Goal: Information Seeking & Learning: Learn about a topic

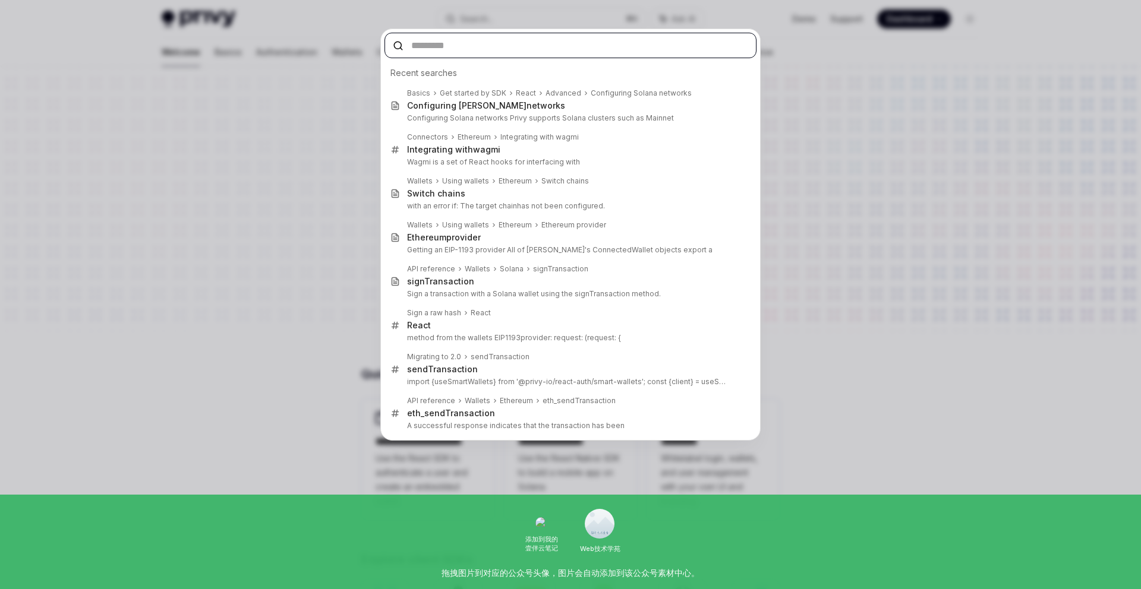
paste input "**********"
type input "**********"
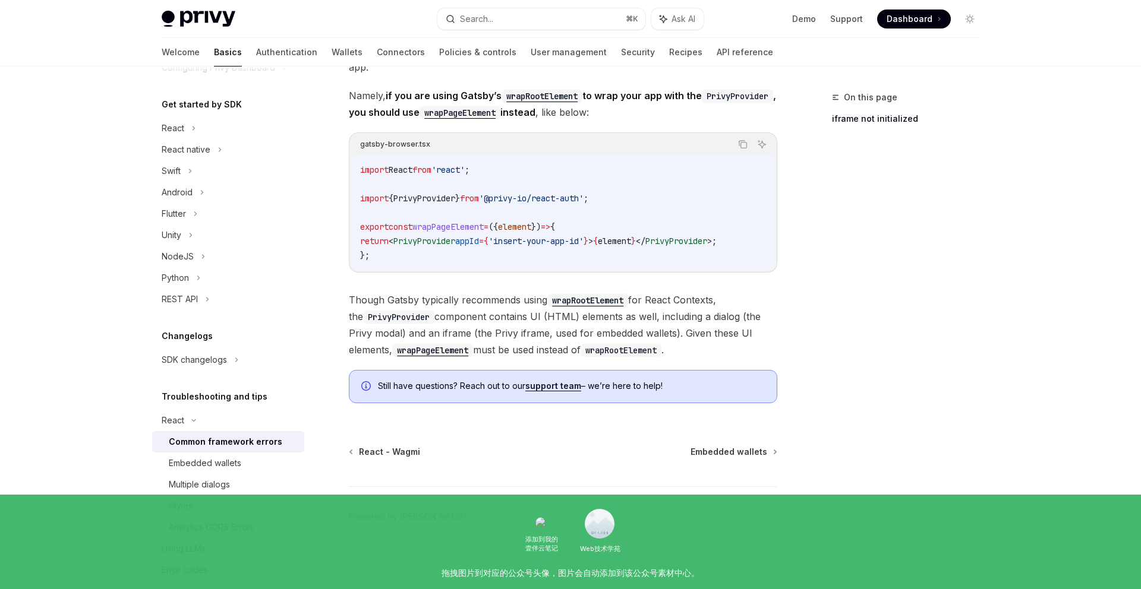
scroll to position [116, 0]
click at [228, 464] on div "Embedded wallets" at bounding box center [205, 460] width 72 height 14
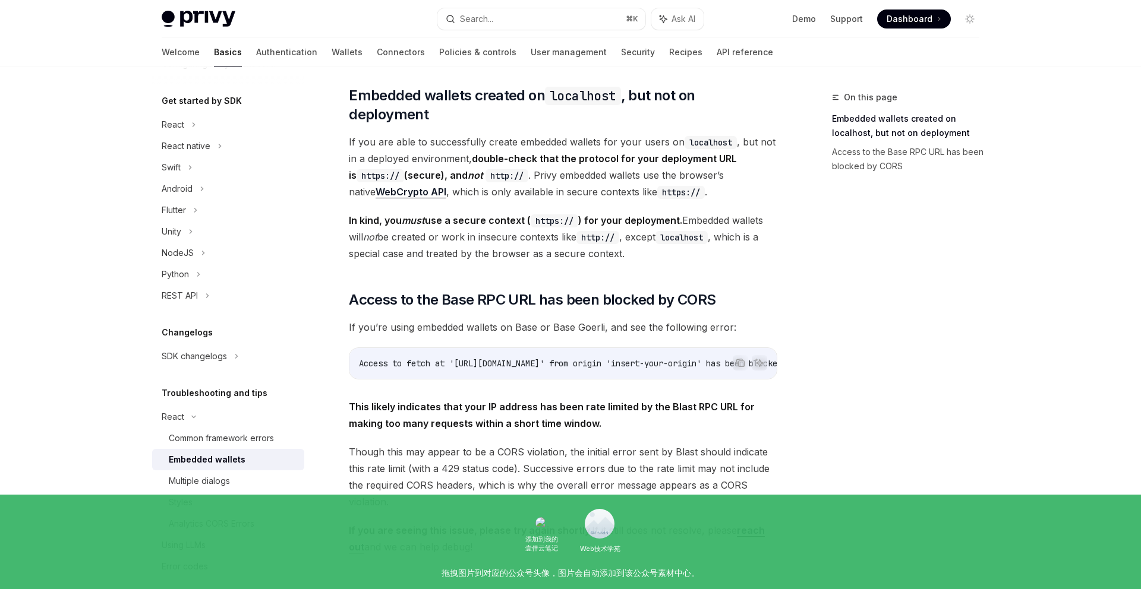
scroll to position [254, 0]
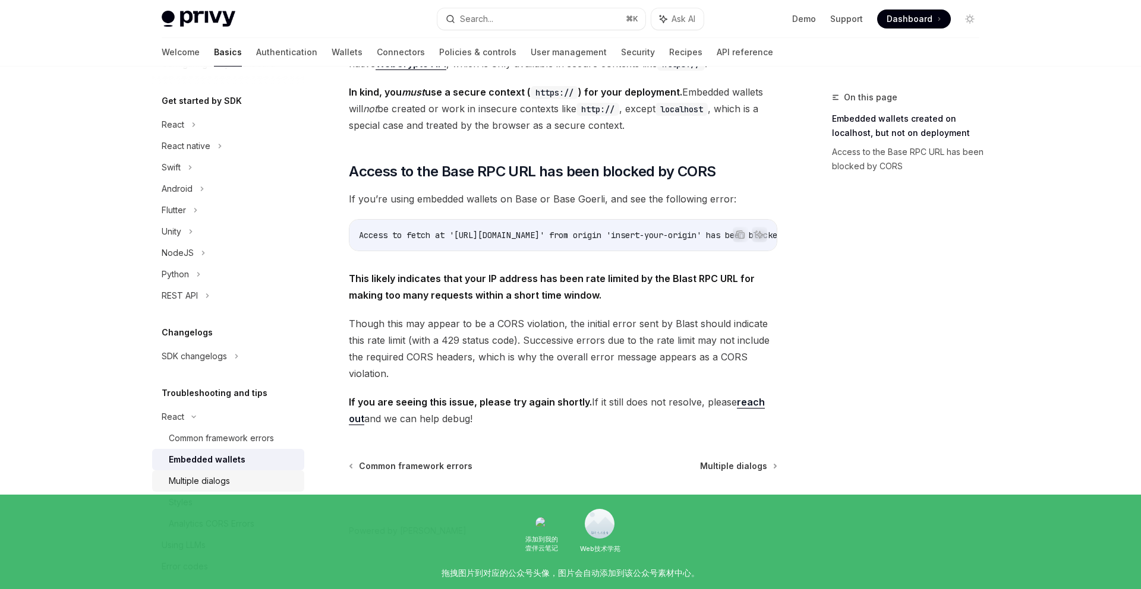
click at [205, 477] on div "Multiple dialogs" at bounding box center [199, 481] width 61 height 14
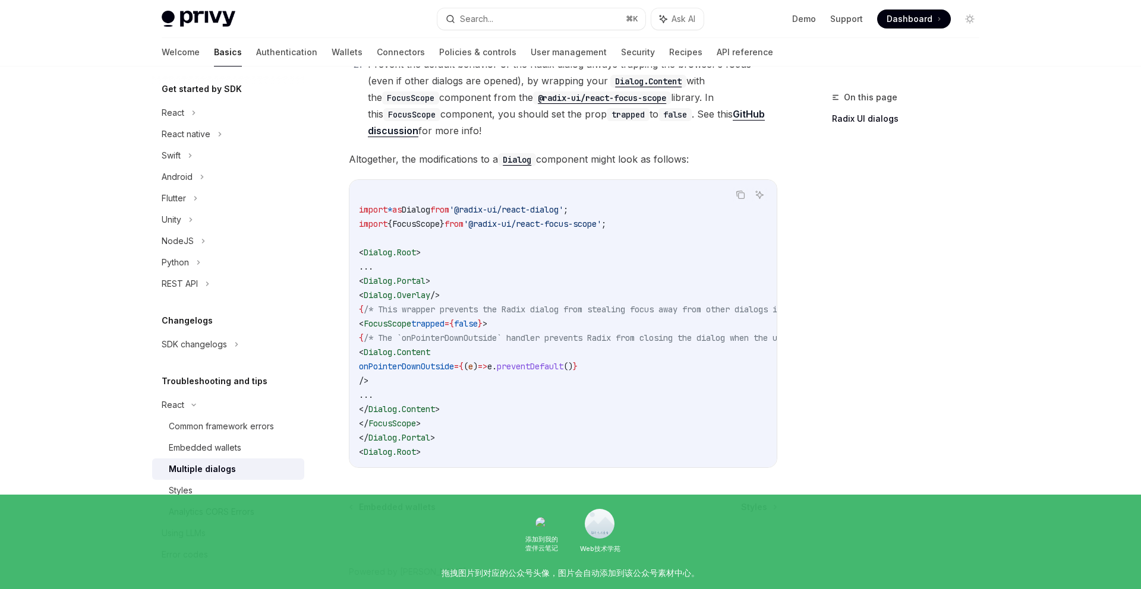
scroll to position [447, 0]
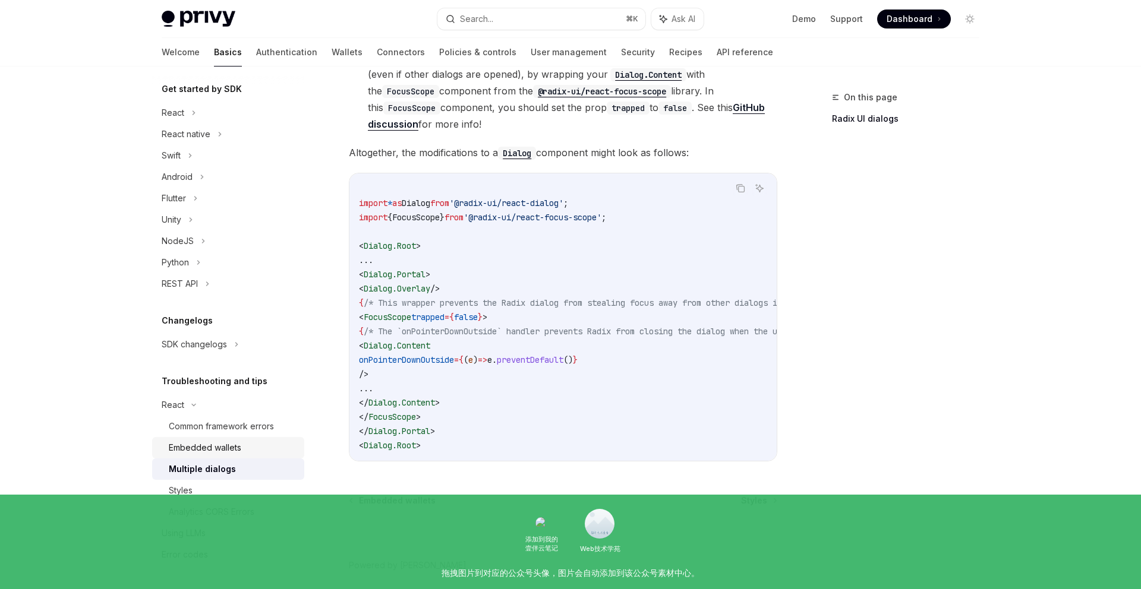
click at [214, 450] on div "Embedded wallets" at bounding box center [205, 448] width 72 height 14
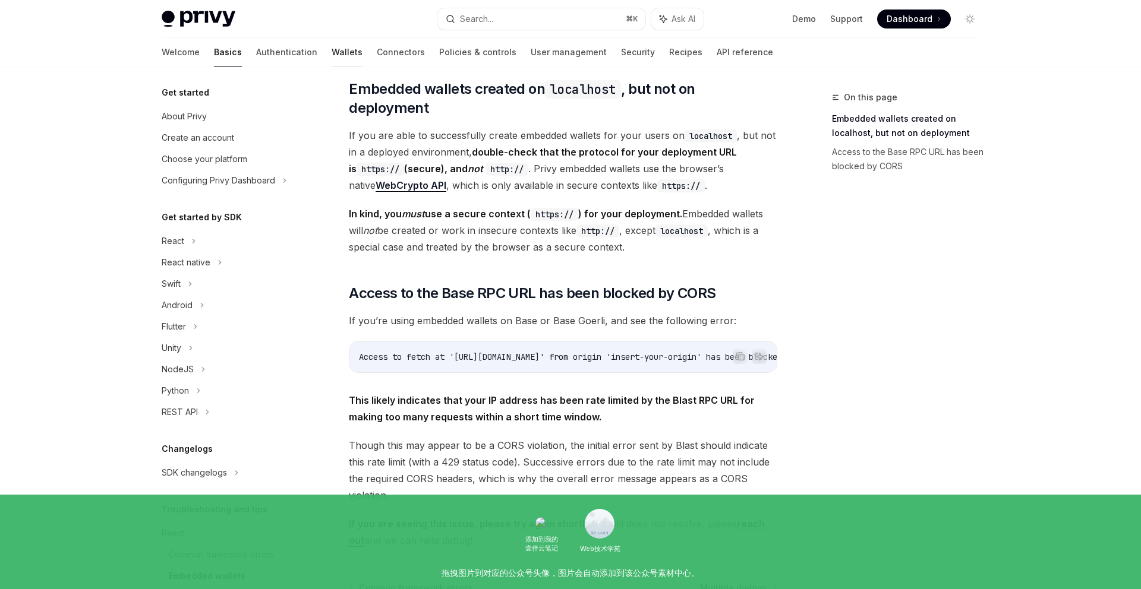
click at [332, 53] on link "Wallets" at bounding box center [347, 52] width 31 height 29
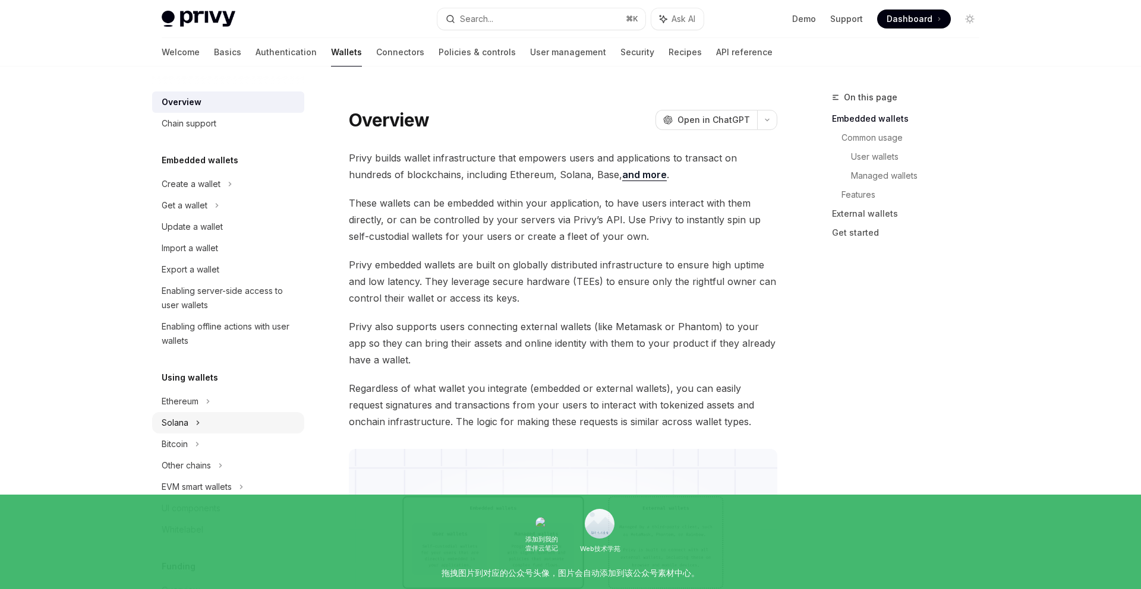
click at [190, 216] on div "Solana" at bounding box center [228, 205] width 152 height 21
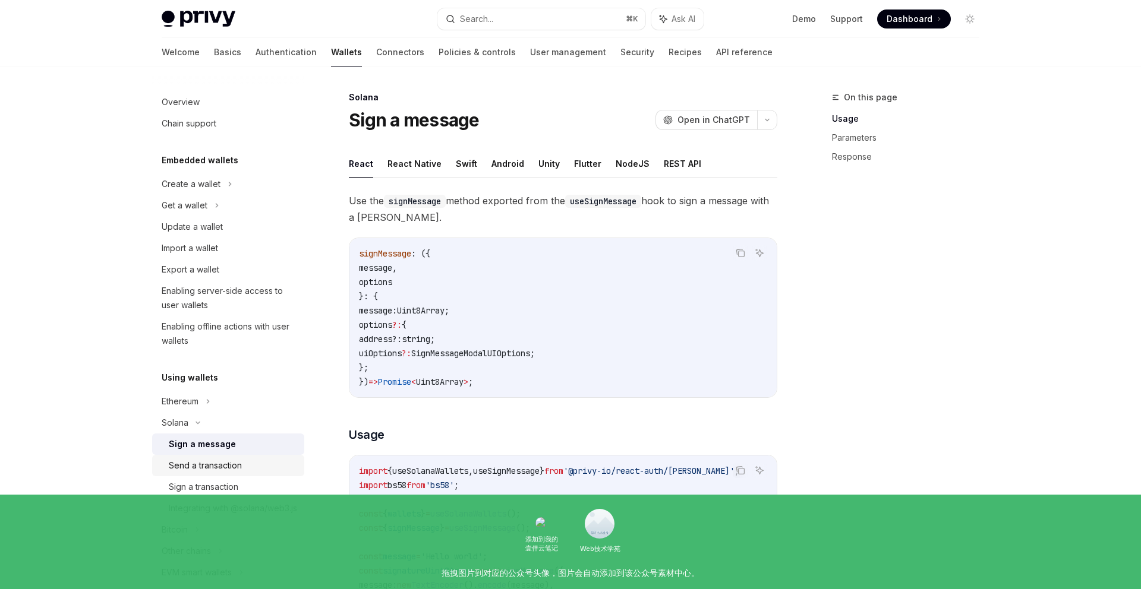
click at [226, 474] on link "Send a transaction" at bounding box center [228, 465] width 152 height 21
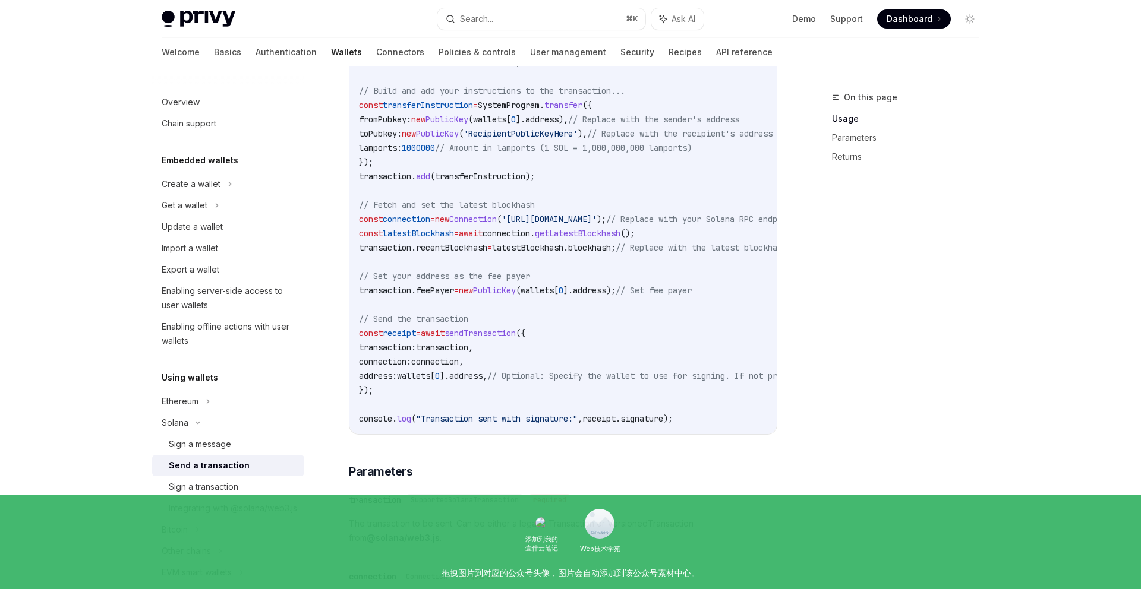
scroll to position [582, 0]
click at [238, 490] on div "Sign a transaction" at bounding box center [204, 487] width 70 height 14
type textarea "*"
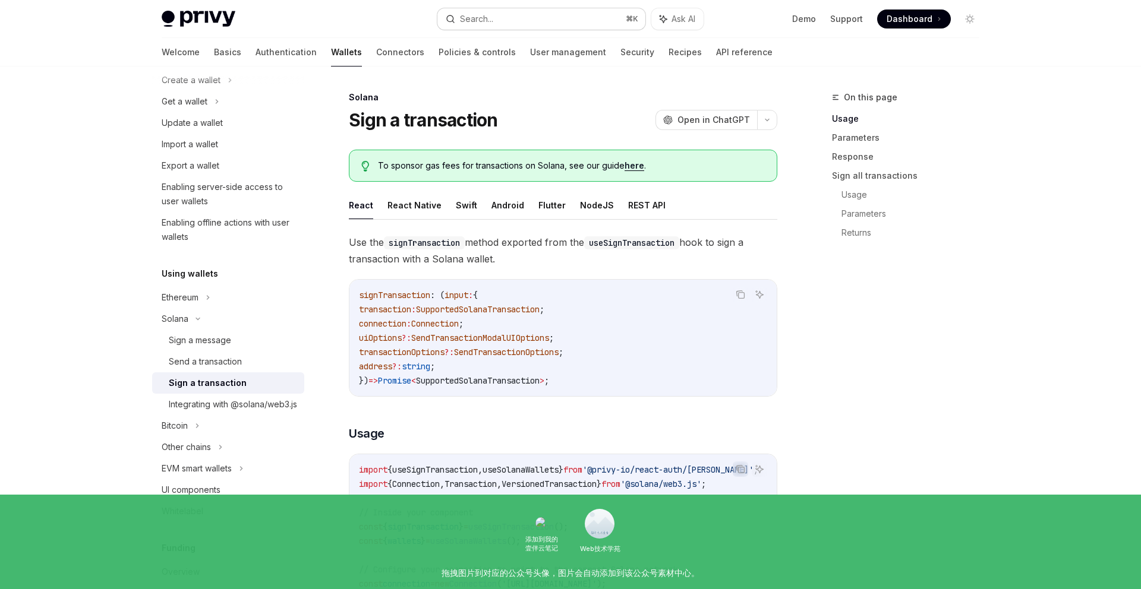
click at [482, 12] on div "Search..." at bounding box center [476, 19] width 33 height 14
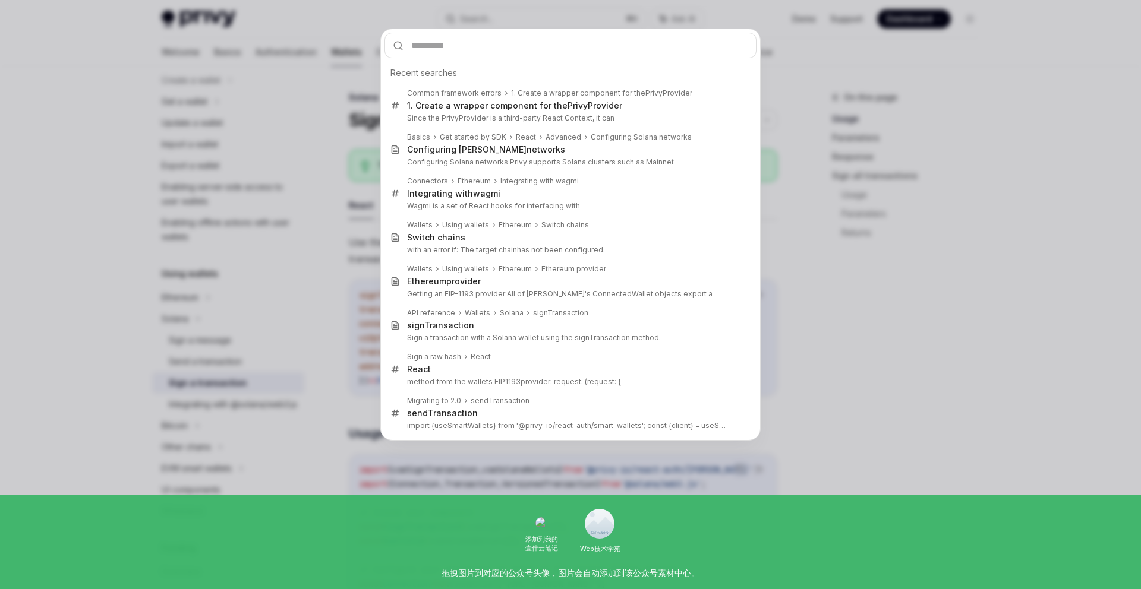
click at [468, 49] on input "text" at bounding box center [570, 46] width 372 height 26
type input "**********"
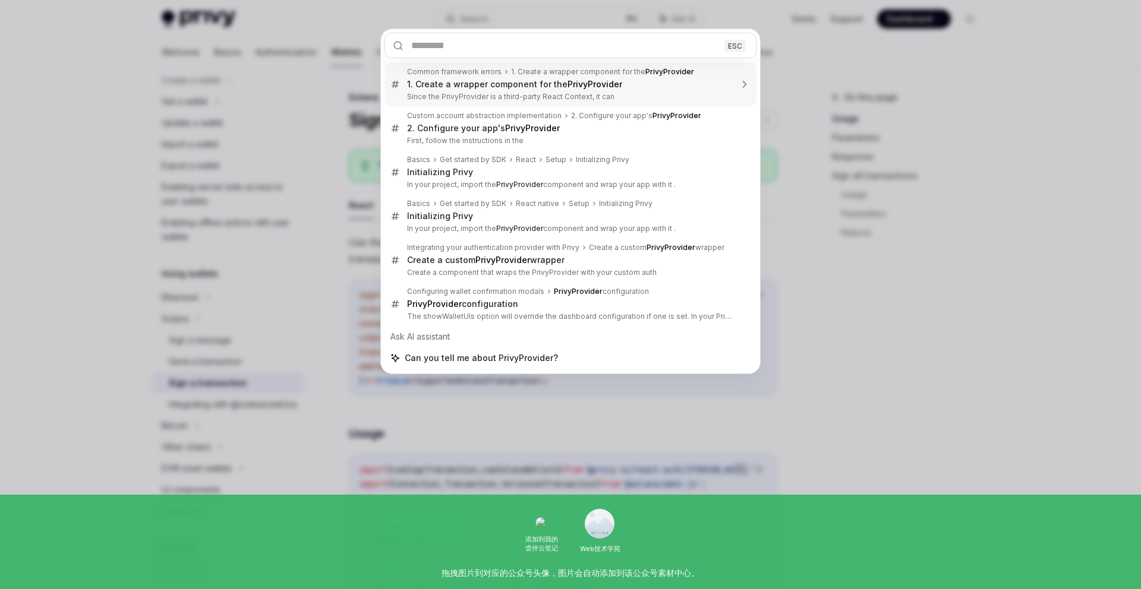
type textarea "*"
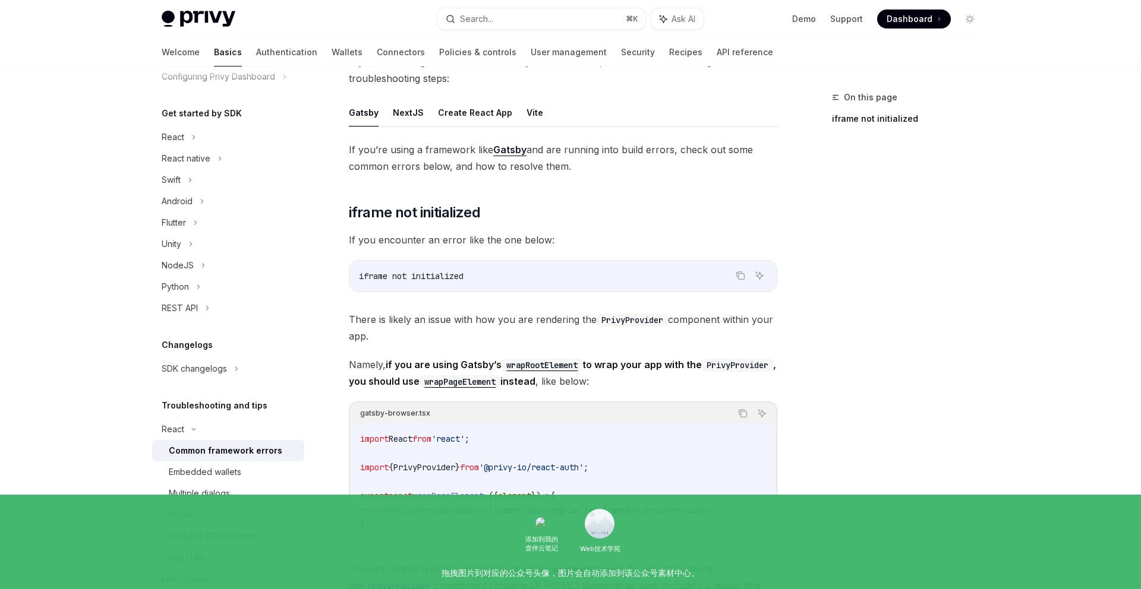
scroll to position [93, 0]
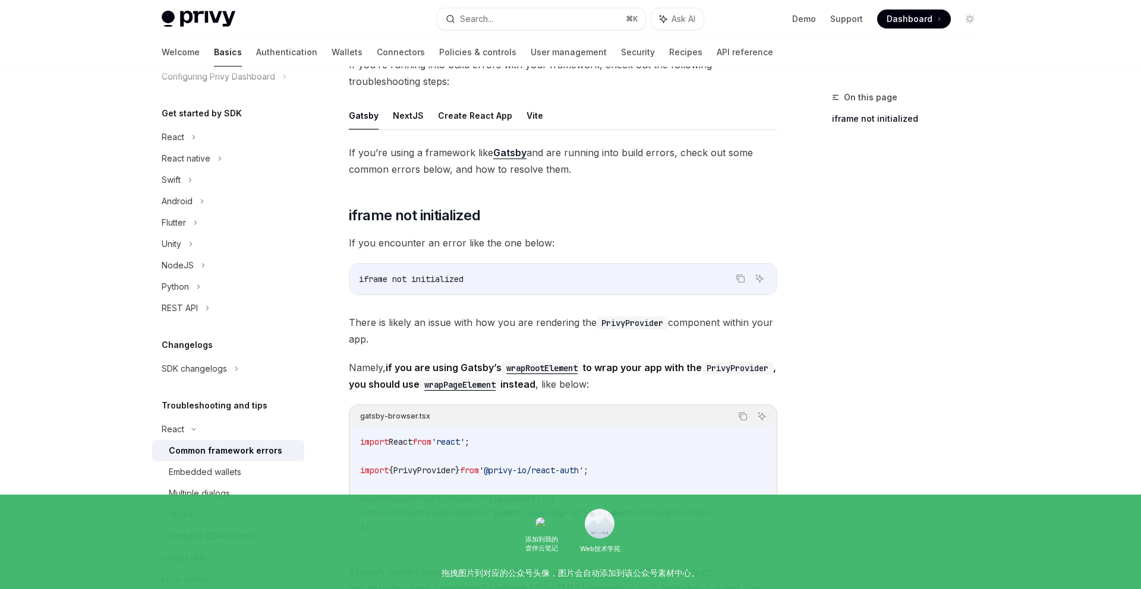
click at [436, 515] on span "PrivyProvider" at bounding box center [424, 513] width 62 height 11
copy span "PrivyProvider"
click at [483, 23] on div "Search..." at bounding box center [476, 19] width 33 height 14
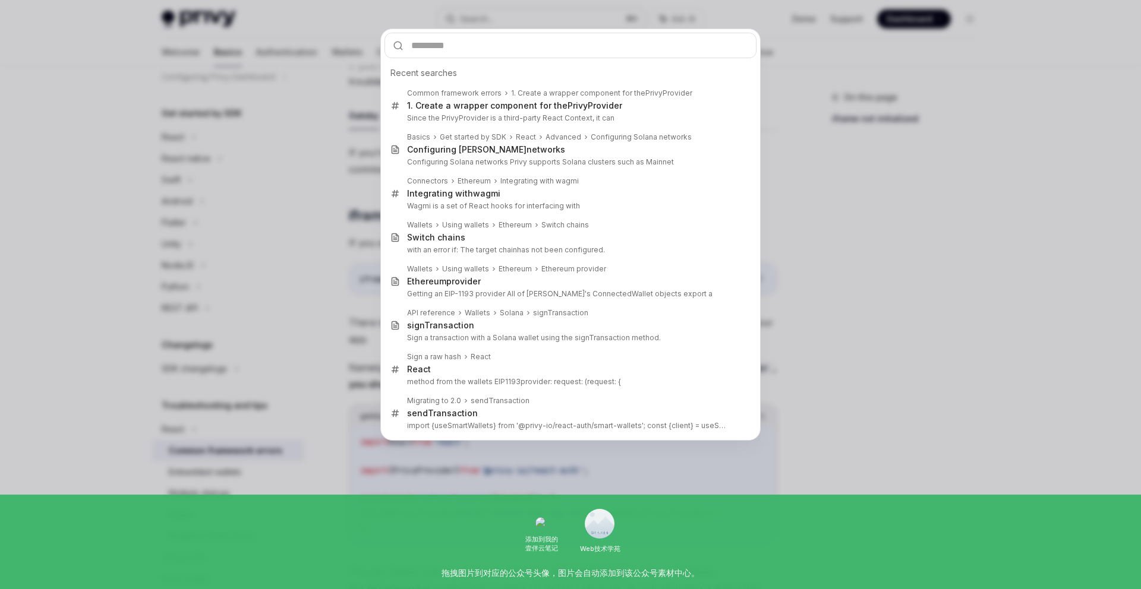
type input "**********"
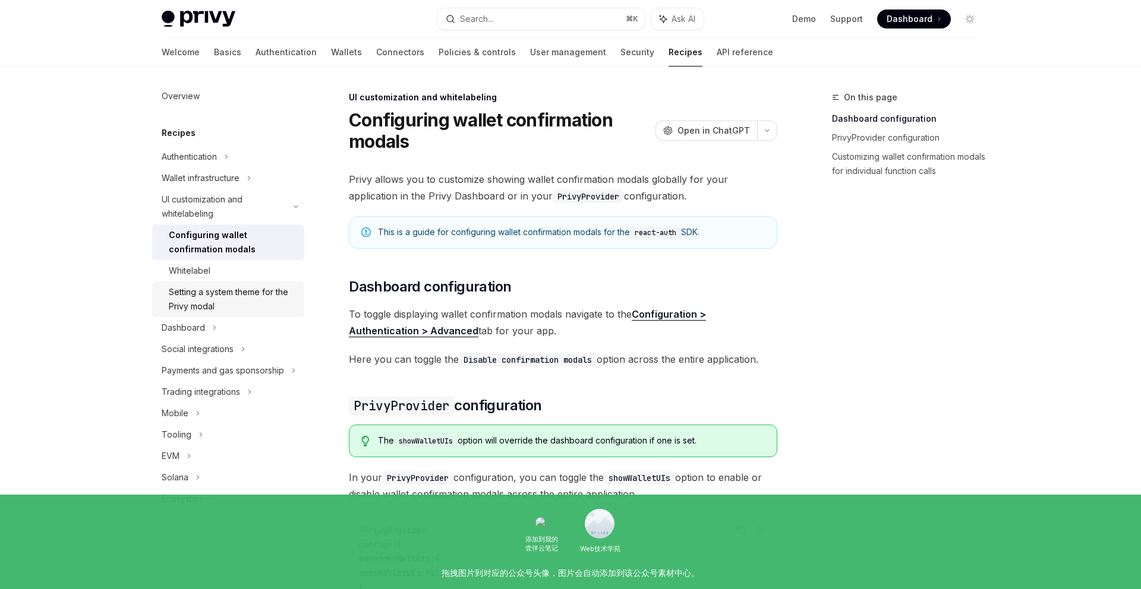
click at [223, 301] on div "Setting a system theme for the Privy modal" at bounding box center [233, 299] width 128 height 29
type textarea "*"
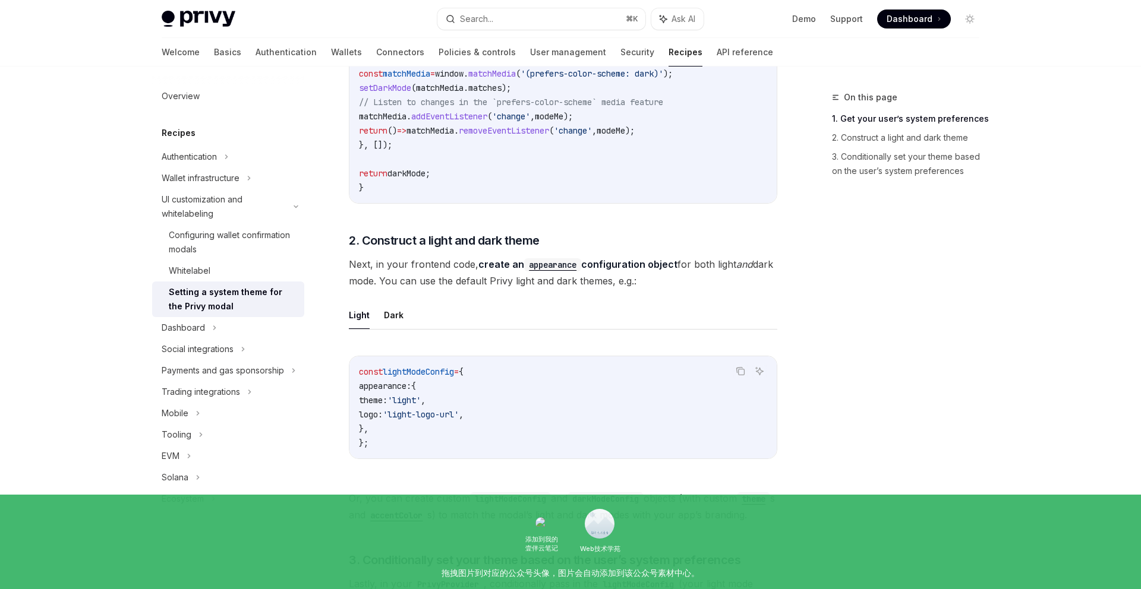
scroll to position [530, 0]
click at [481, 23] on div "Search..." at bounding box center [476, 19] width 33 height 14
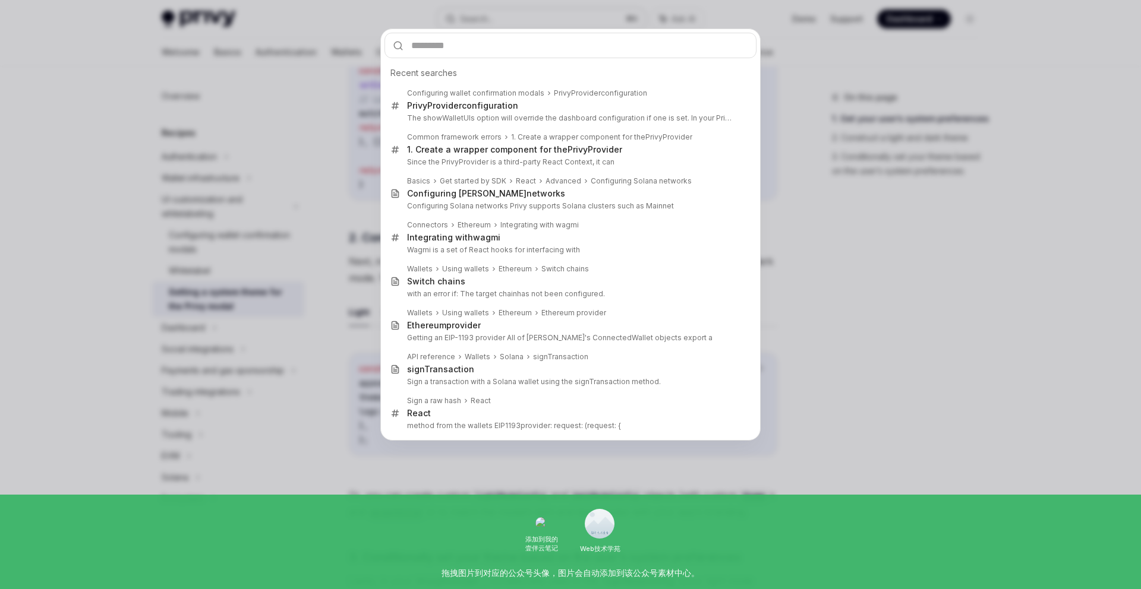
type input "********"
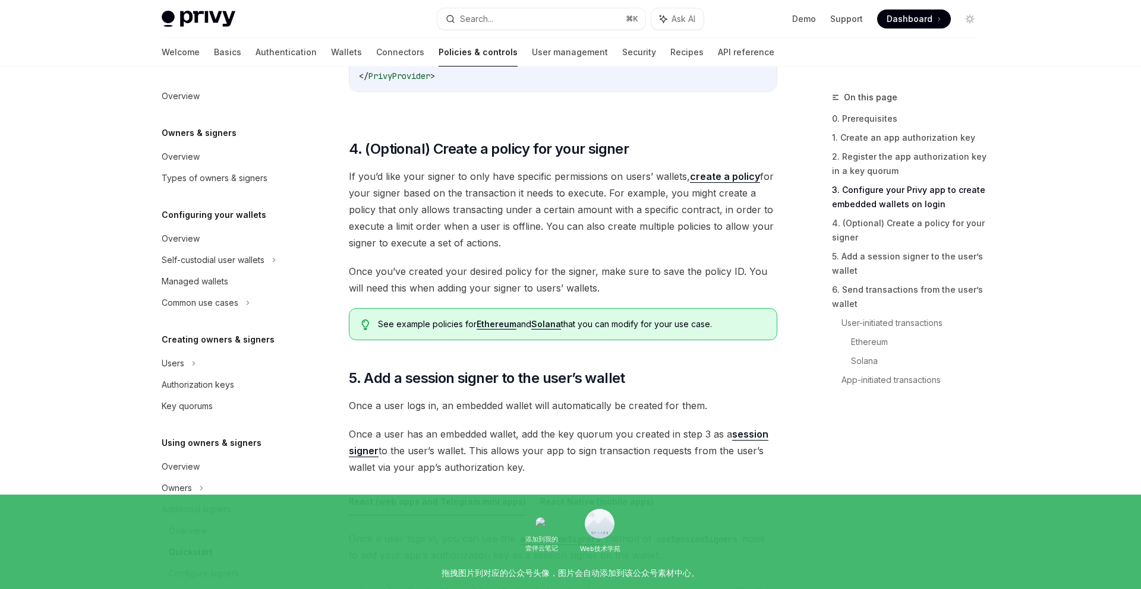
scroll to position [1485, 0]
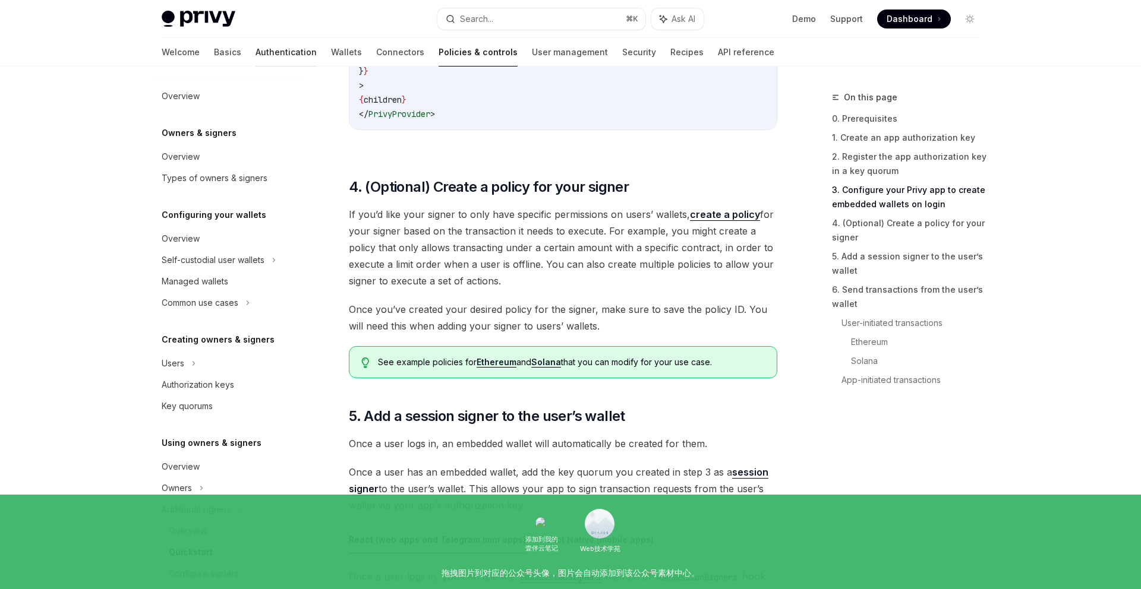
click at [256, 52] on link "Authentication" at bounding box center [286, 52] width 61 height 29
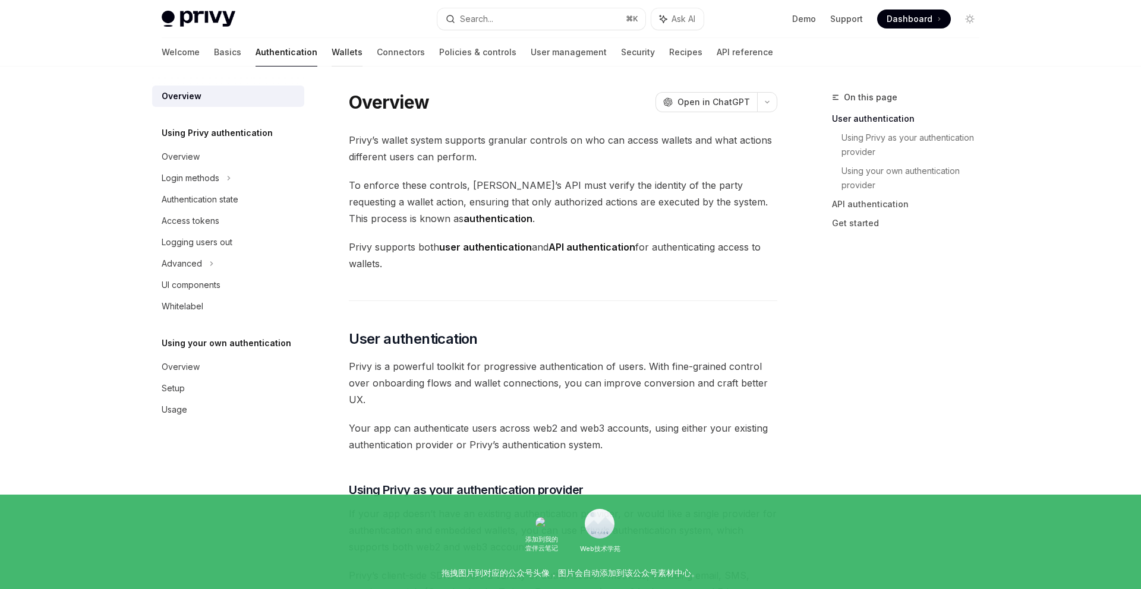
click at [332, 52] on link "Wallets" at bounding box center [347, 52] width 31 height 29
type textarea "*"
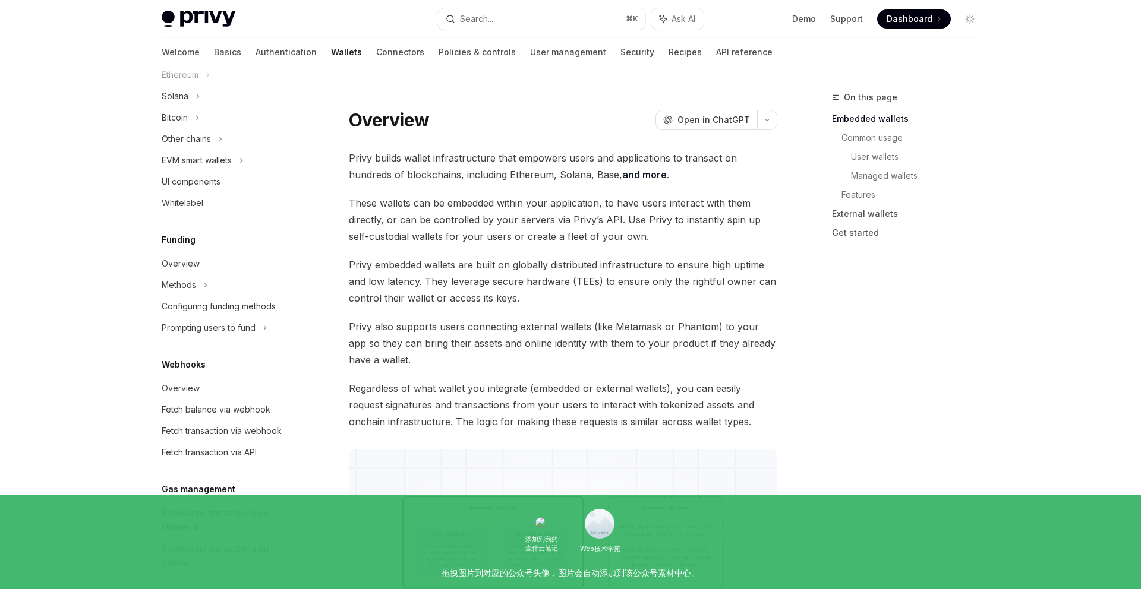
click at [254, 346] on div "Overview Chain support Embedded wallets Create a wallet Get a wallet Update a w…" at bounding box center [228, 218] width 152 height 919
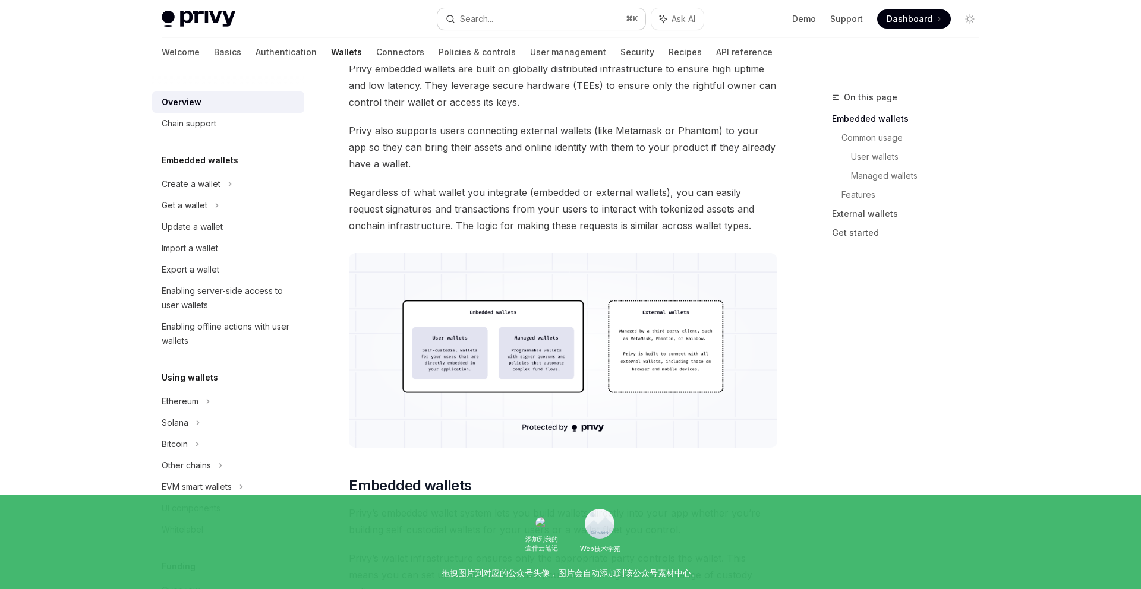
click at [499, 11] on button "Search... ⌘ K" at bounding box center [541, 18] width 208 height 21
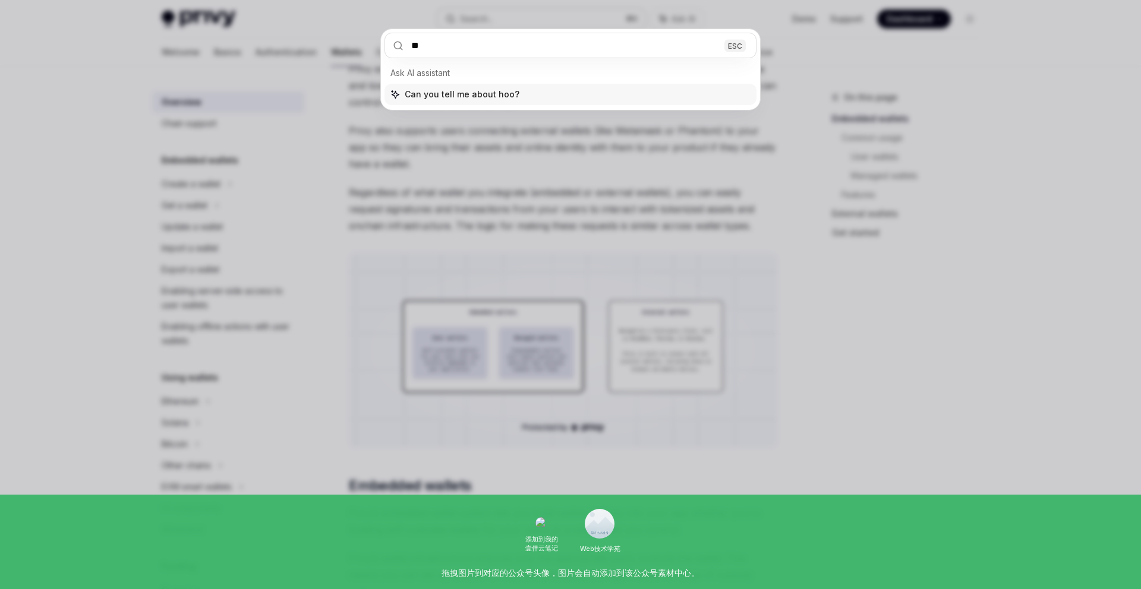
type input "*"
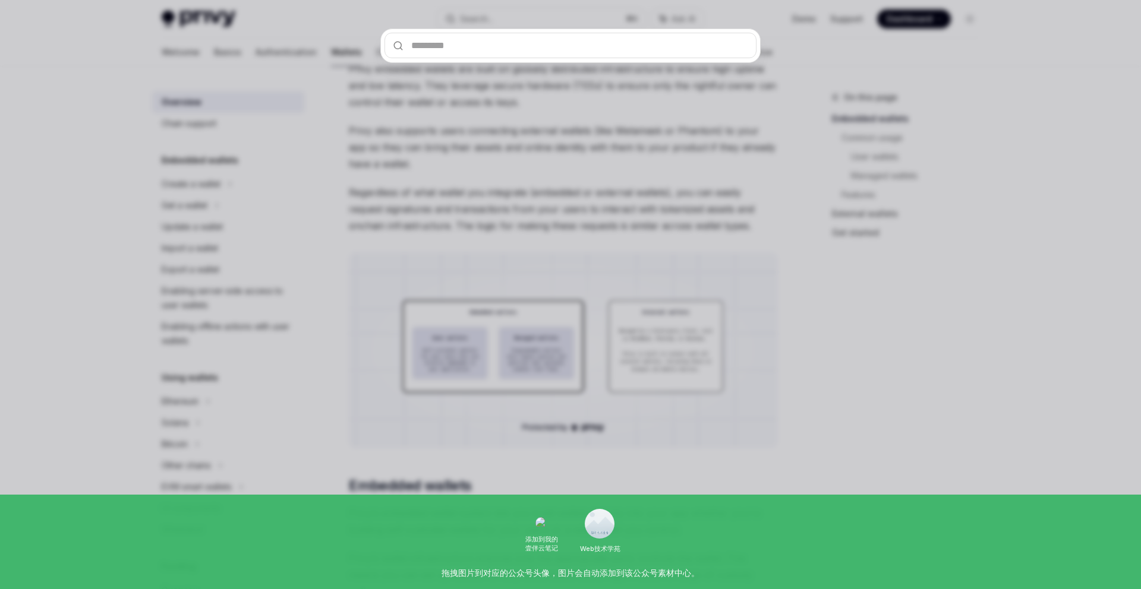
click at [284, 114] on div at bounding box center [570, 294] width 1141 height 589
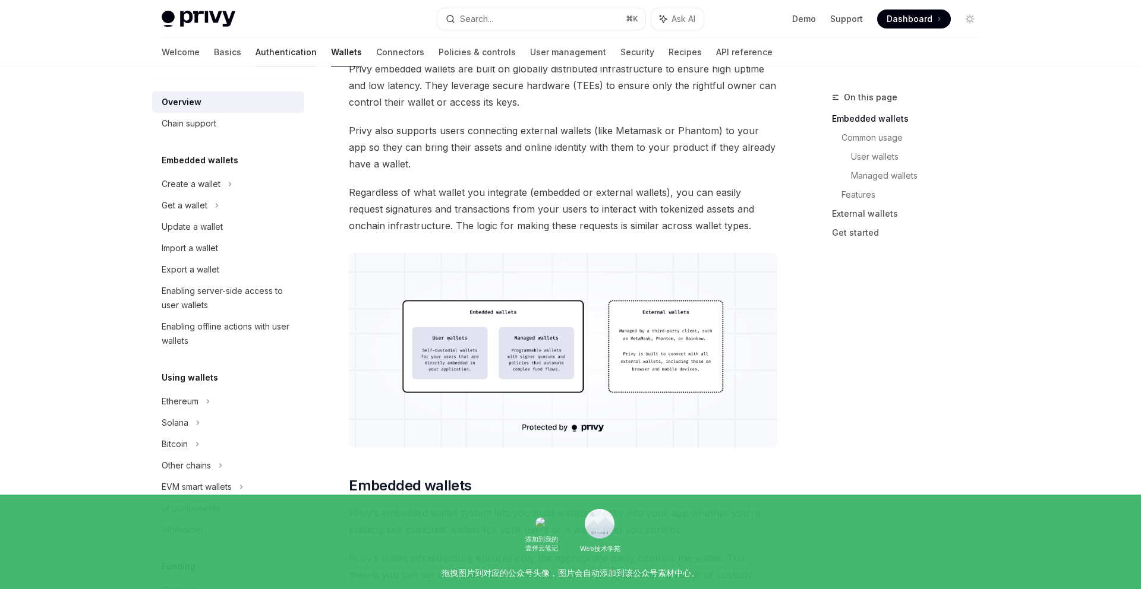
click at [256, 52] on link "Authentication" at bounding box center [286, 52] width 61 height 29
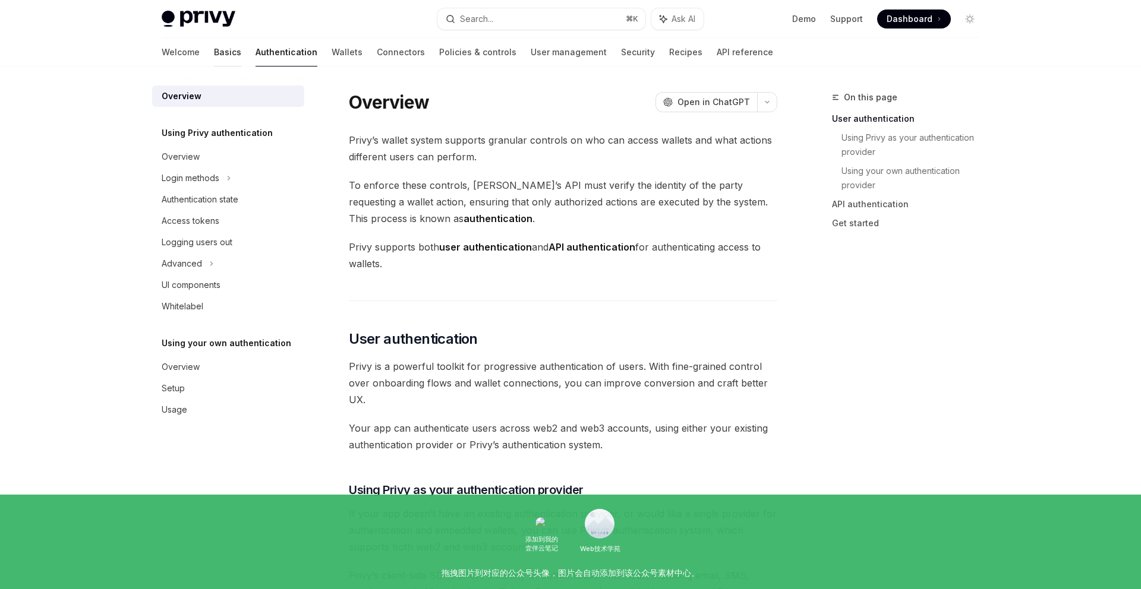
click at [214, 62] on link "Basics" at bounding box center [227, 52] width 27 height 29
type textarea "*"
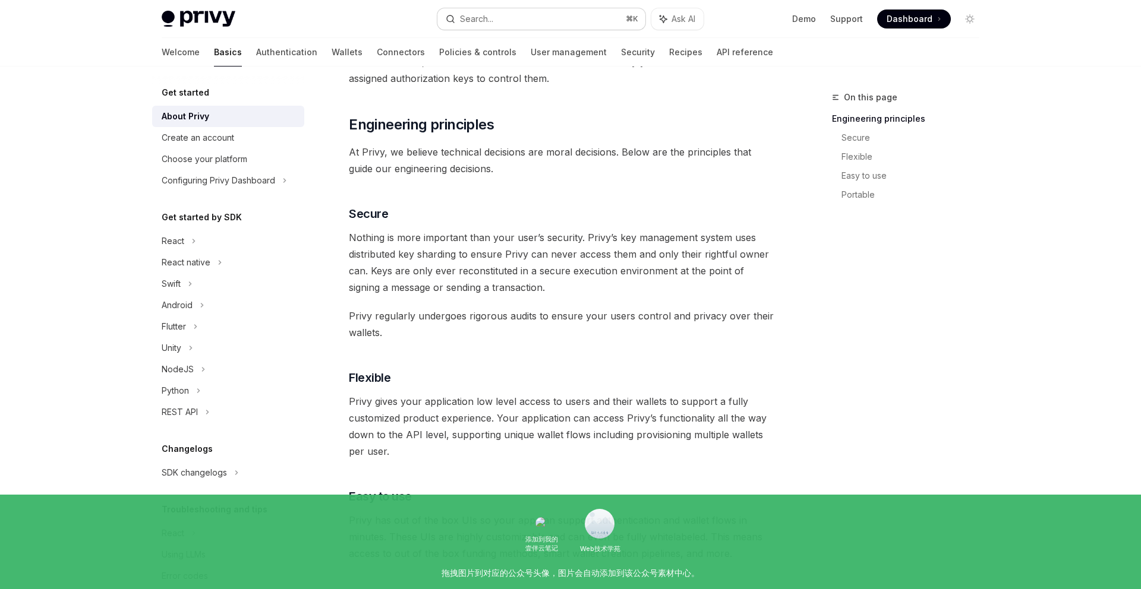
click at [546, 21] on button "Search... ⌘ K" at bounding box center [541, 18] width 208 height 21
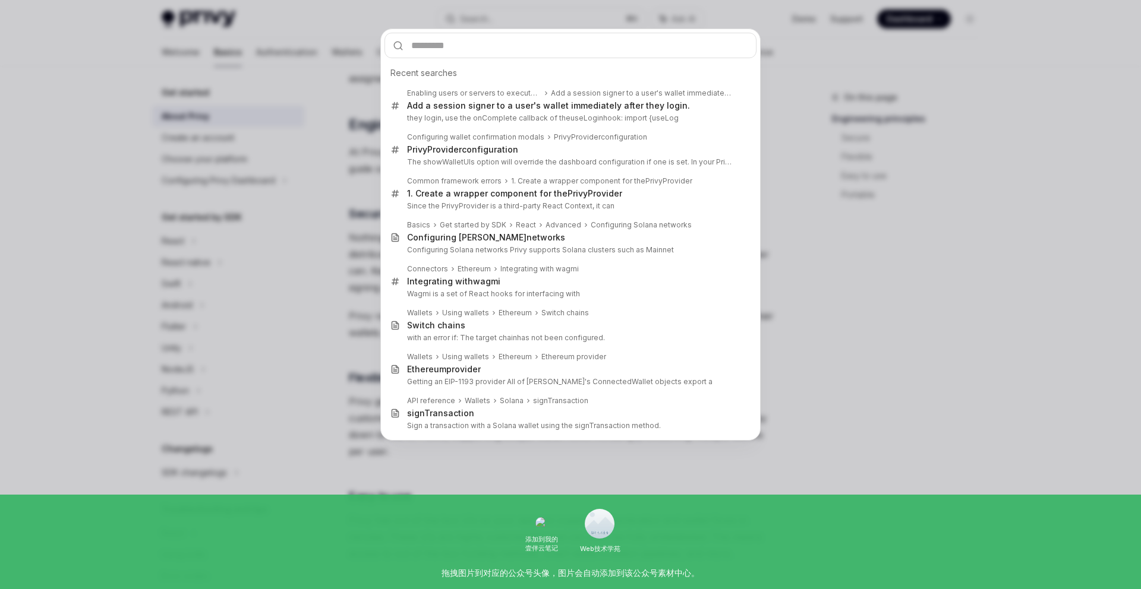
type input "********"
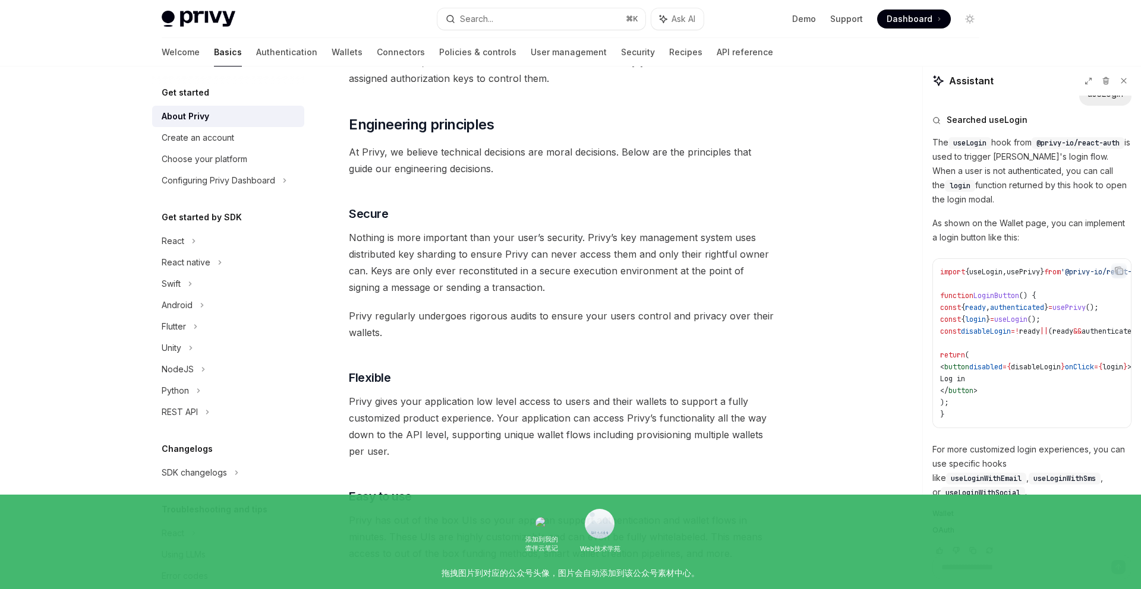
type textarea "*"
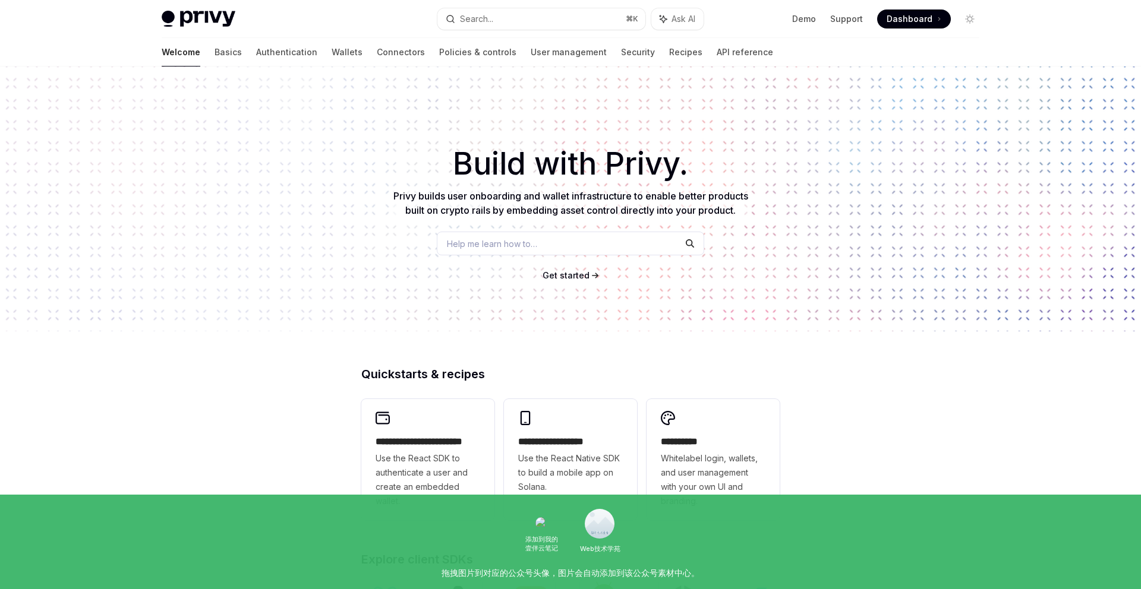
click at [506, 235] on div "Help me learn how to…" at bounding box center [570, 244] width 267 height 24
click at [717, 54] on link "API reference" at bounding box center [745, 52] width 56 height 29
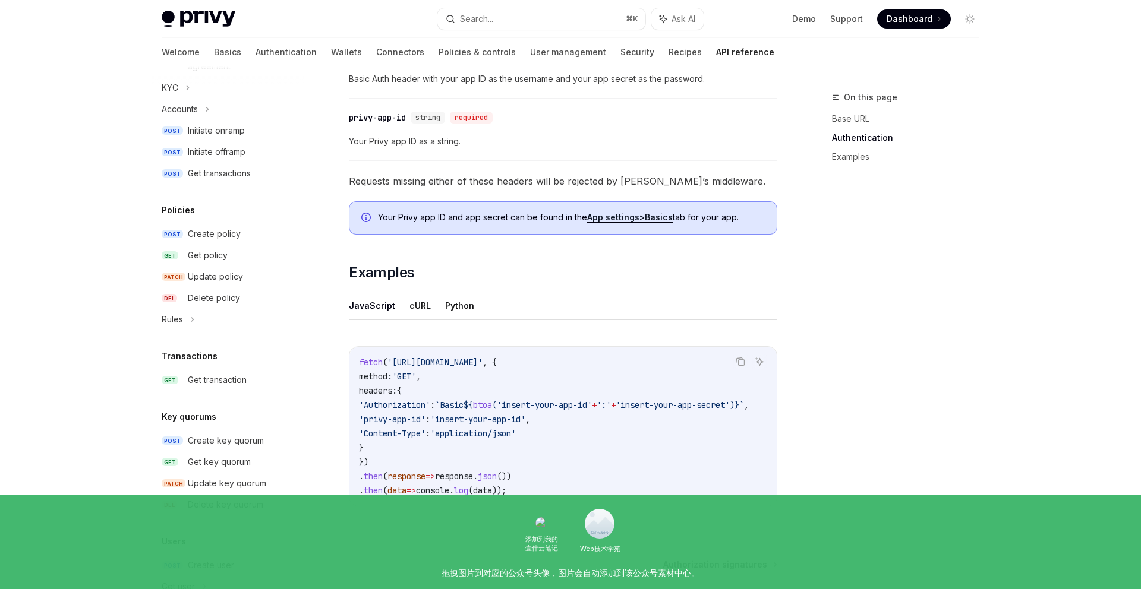
scroll to position [638, 0]
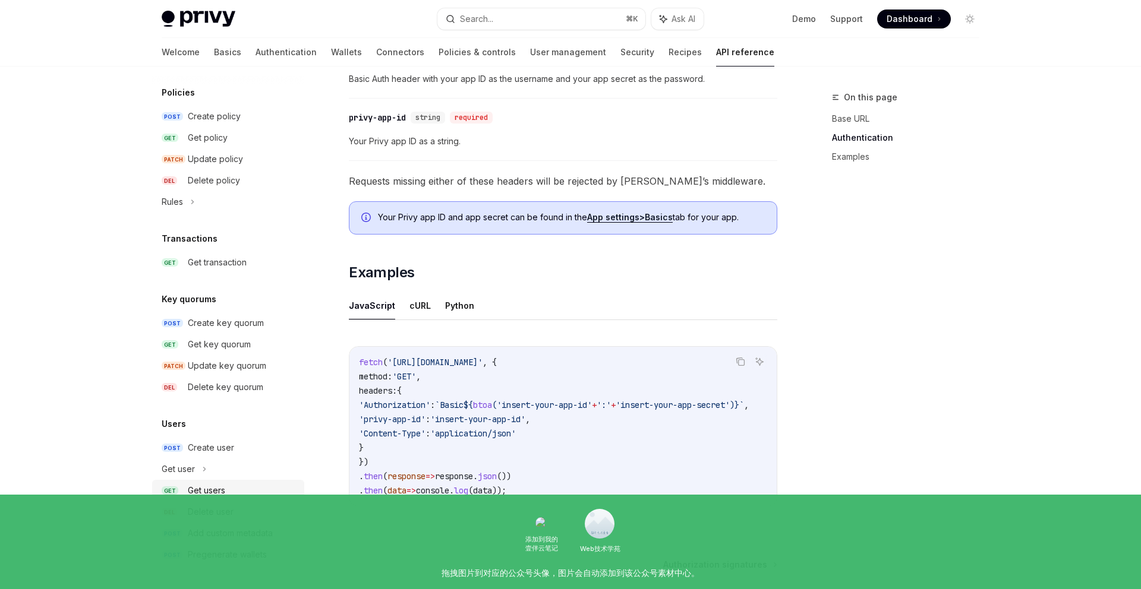
click at [206, 491] on div "Get users" at bounding box center [206, 491] width 37 height 14
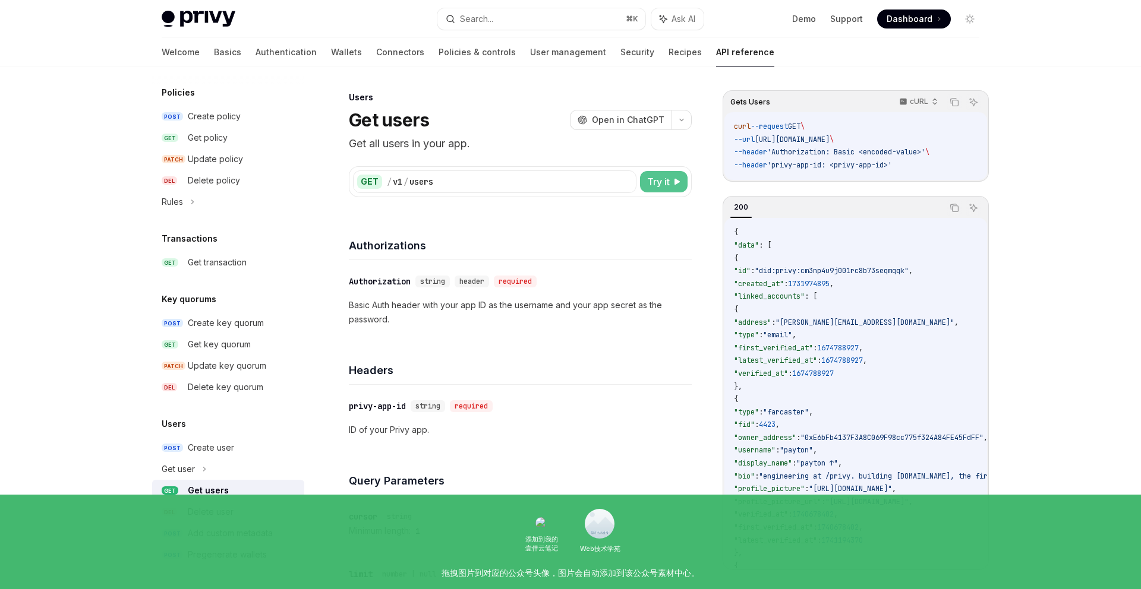
click at [666, 187] on span "Try it" at bounding box center [658, 182] width 23 height 14
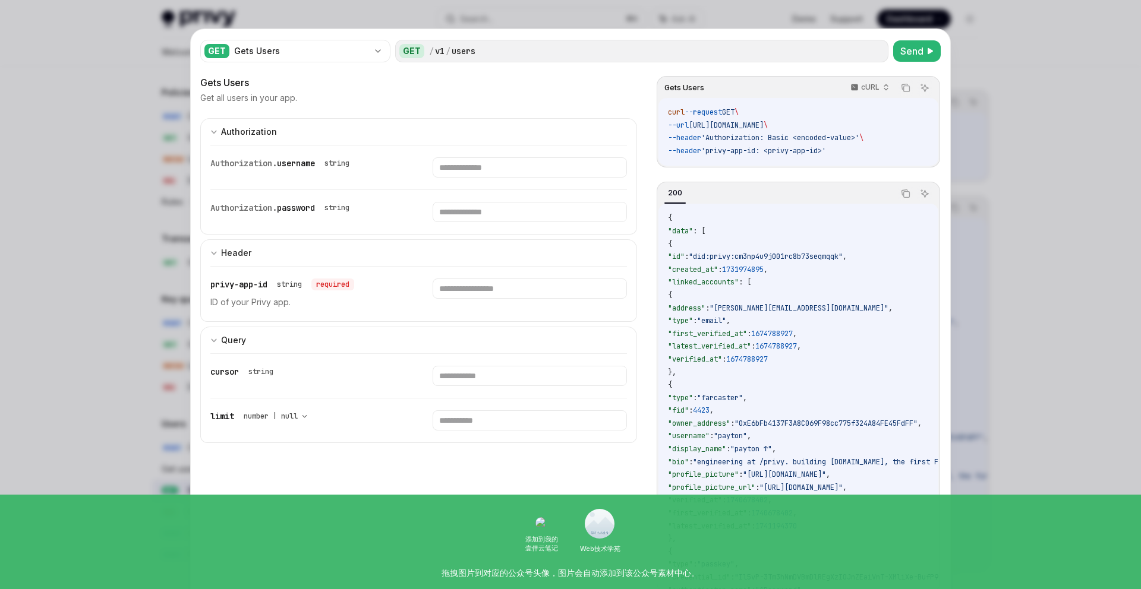
click at [993, 100] on div at bounding box center [570, 294] width 1141 height 589
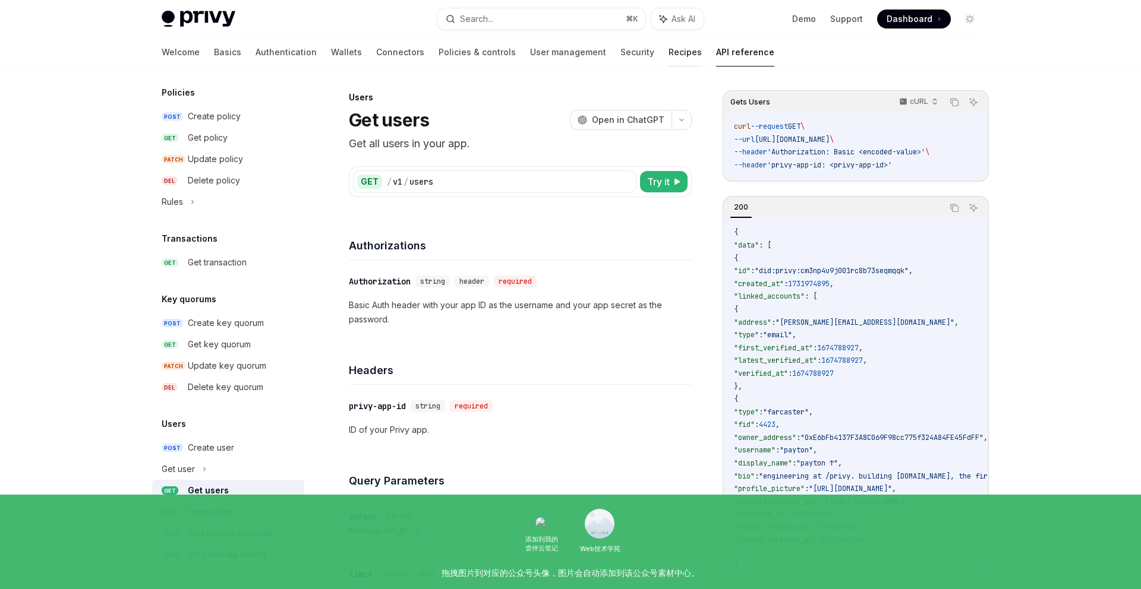
click at [669, 52] on link "Recipes" at bounding box center [685, 52] width 33 height 29
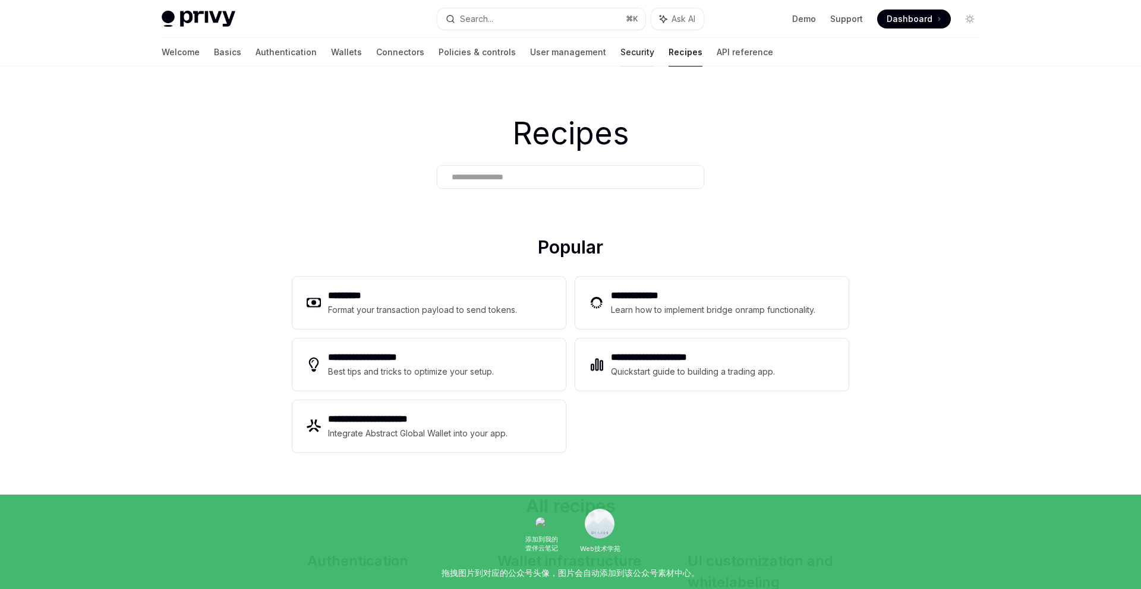
click at [620, 49] on link "Security" at bounding box center [637, 52] width 34 height 29
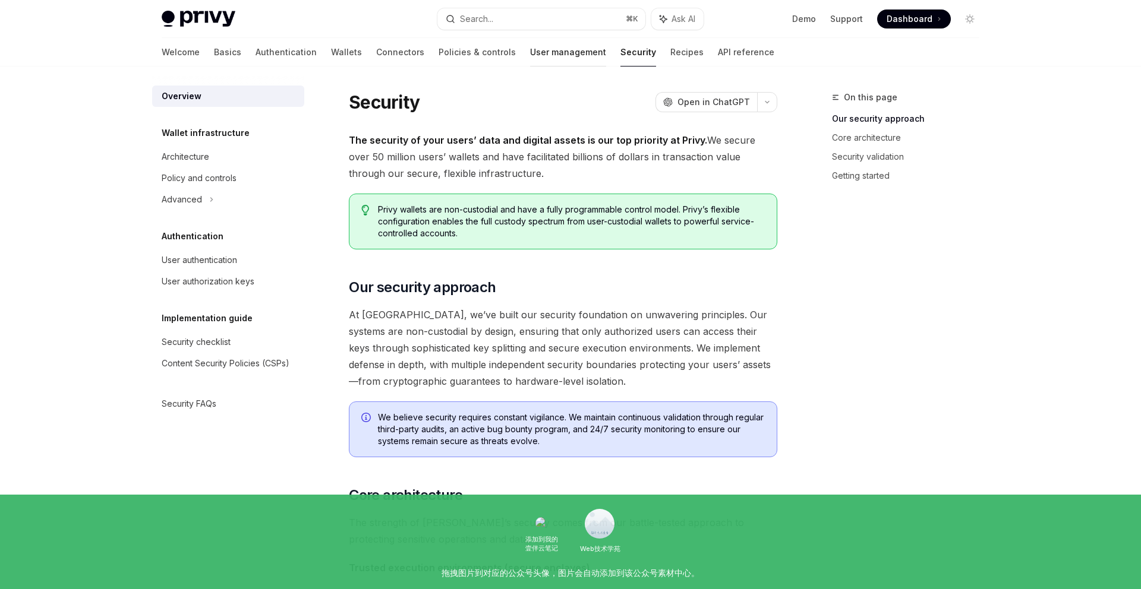
click at [530, 43] on link "User management" at bounding box center [568, 52] width 76 height 29
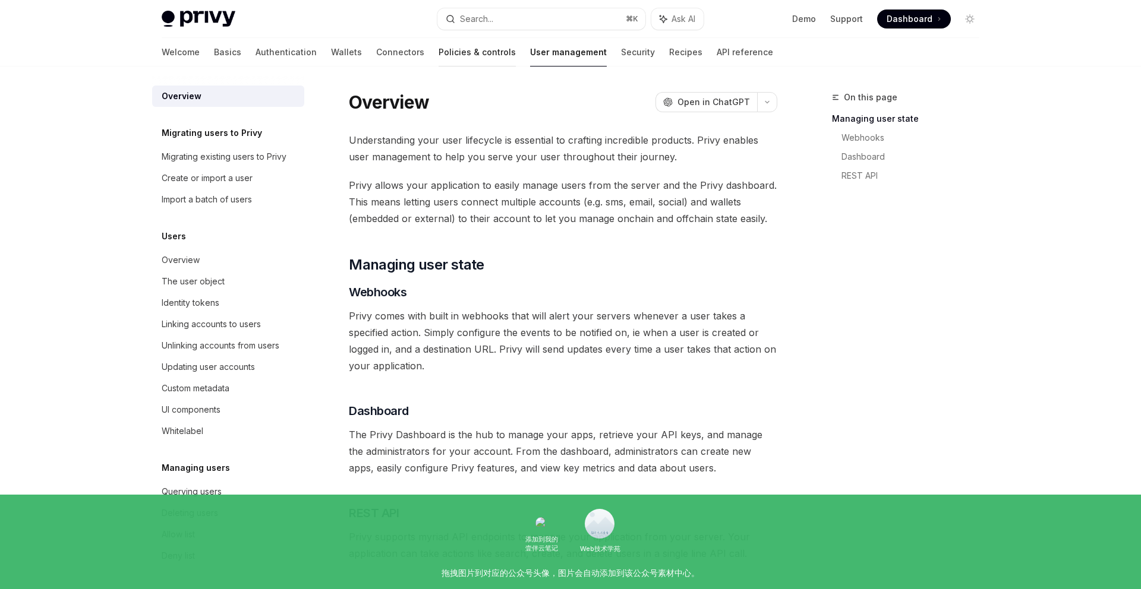
click at [439, 52] on link "Policies & controls" at bounding box center [477, 52] width 77 height 29
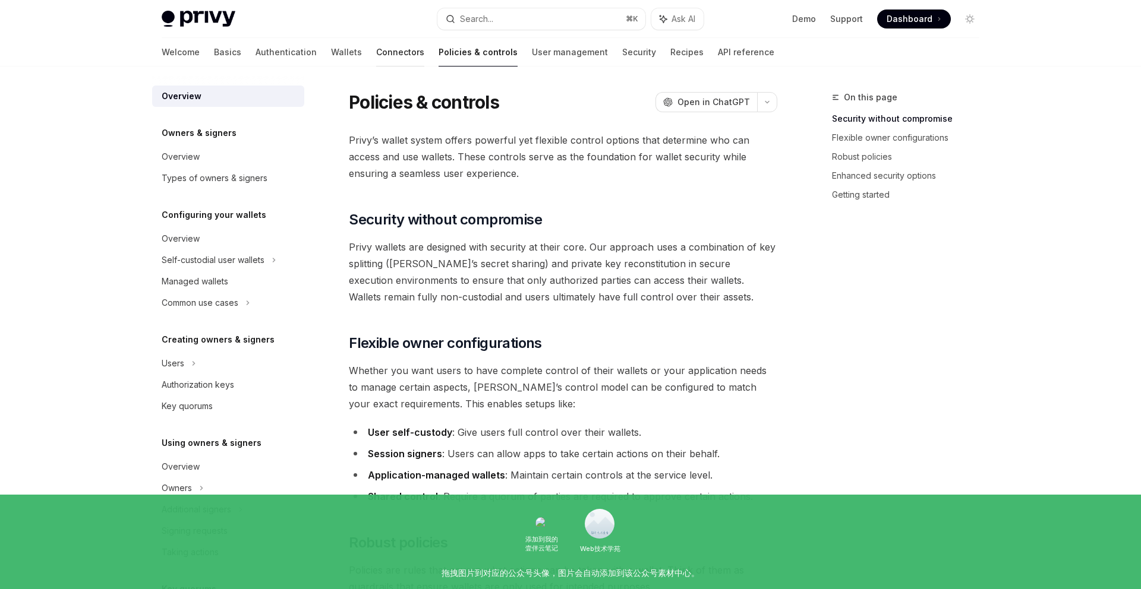
click at [376, 48] on link "Connectors" at bounding box center [400, 52] width 48 height 29
type textarea "*"
